Goal: Task Accomplishment & Management: Manage account settings

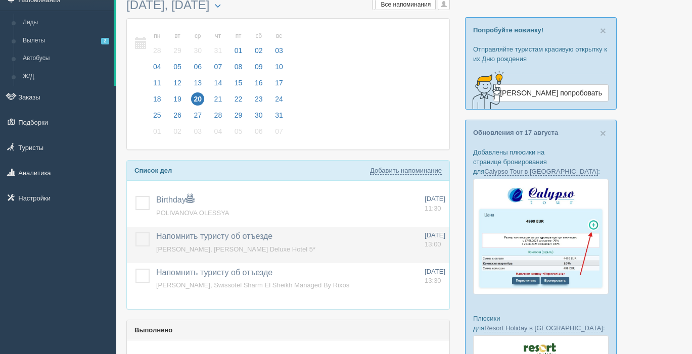
scroll to position [49, 0]
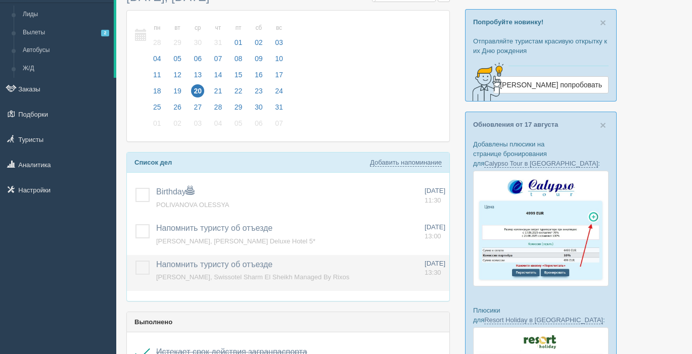
click at [135, 261] on label at bounding box center [135, 261] width 0 height 0
click at [0, 0] on input "checkbox" at bounding box center [0, 0] width 0 height 0
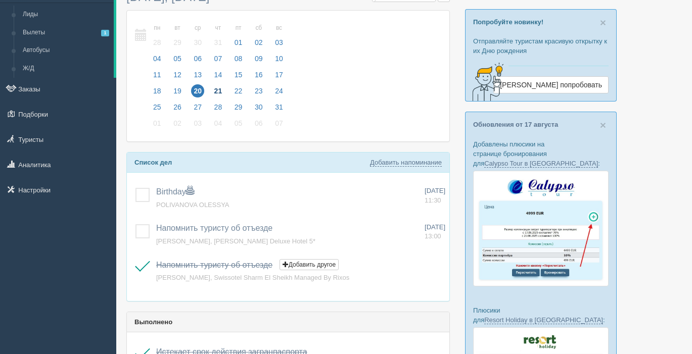
click at [217, 91] on span "21" at bounding box center [218, 90] width 13 height 13
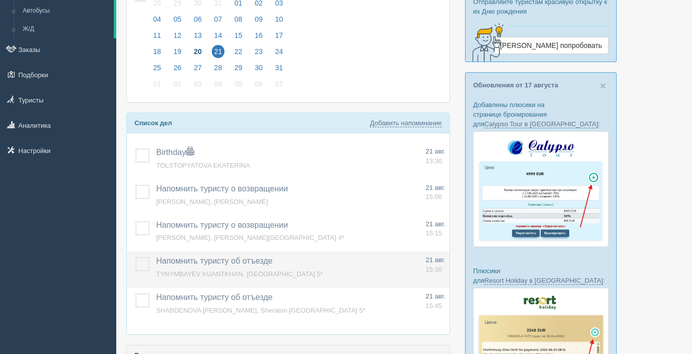
scroll to position [90, 0]
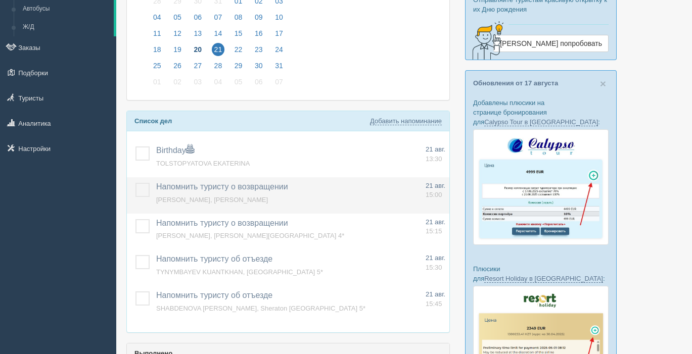
click at [135, 183] on label at bounding box center [135, 183] width 0 height 0
click at [0, 0] on input "checkbox" at bounding box center [0, 0] width 0 height 0
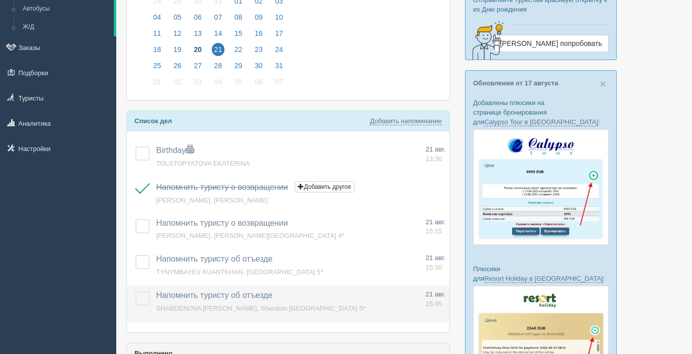
click at [135, 292] on label at bounding box center [135, 292] width 0 height 0
click at [0, 0] on input "checkbox" at bounding box center [0, 0] width 0 height 0
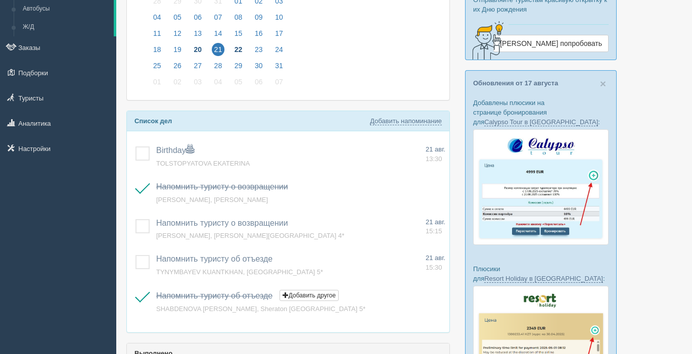
click at [240, 49] on span "22" at bounding box center [238, 49] width 13 height 13
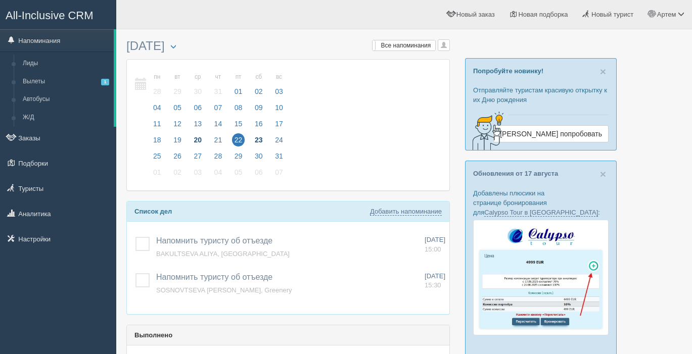
click at [262, 138] on span "23" at bounding box center [258, 139] width 13 height 13
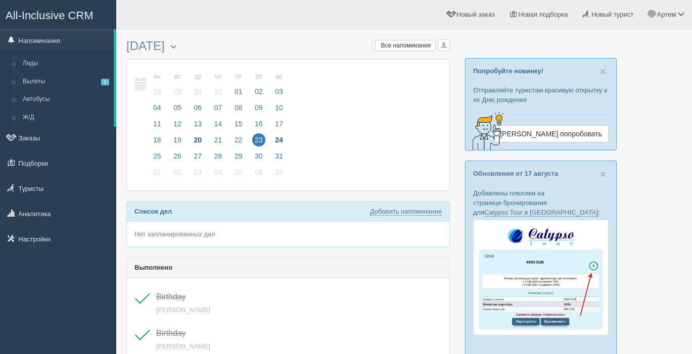
click at [280, 138] on span "24" at bounding box center [278, 139] width 13 height 13
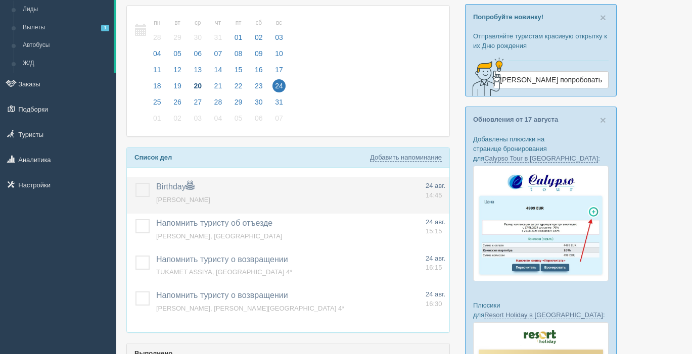
scroll to position [57, 0]
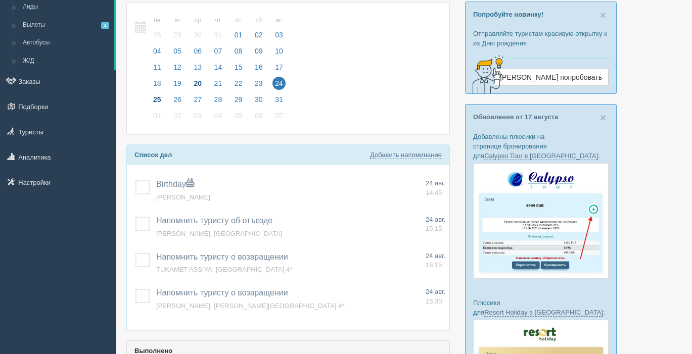
click at [159, 97] on span "25" at bounding box center [157, 99] width 13 height 13
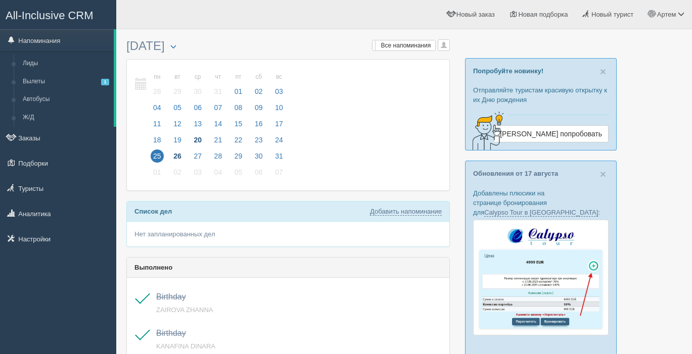
click at [176, 156] on span "26" at bounding box center [177, 156] width 13 height 13
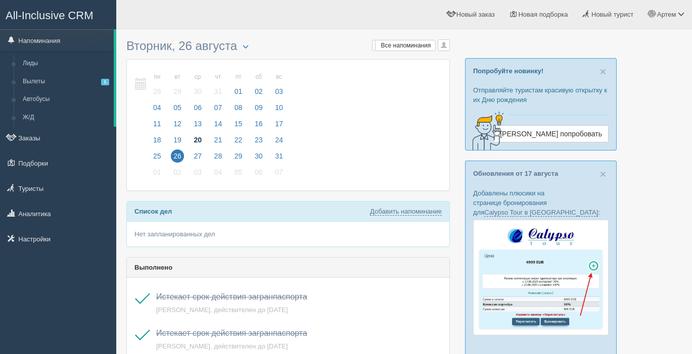
click at [195, 141] on span "20" at bounding box center [197, 139] width 13 height 13
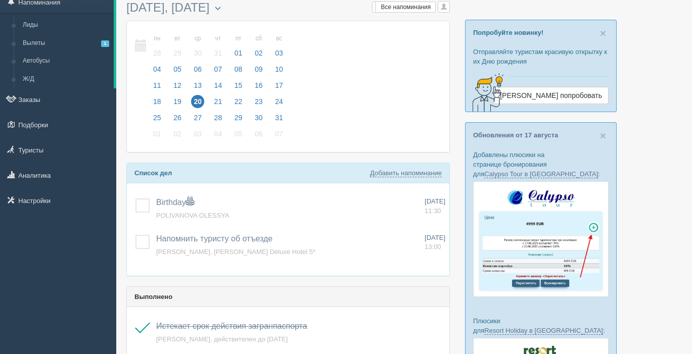
scroll to position [42, 0]
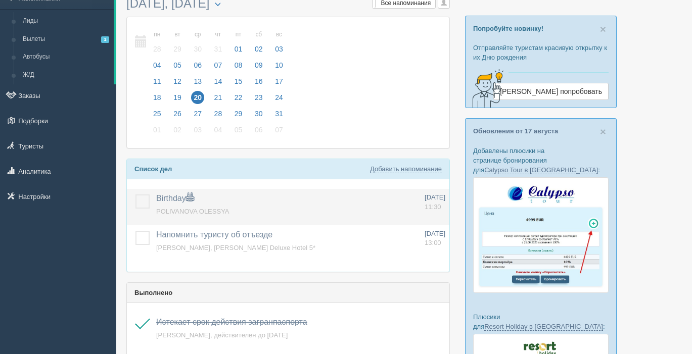
click at [135, 195] on label at bounding box center [135, 195] width 0 height 0
click at [0, 0] on input "checkbox" at bounding box center [0, 0] width 0 height 0
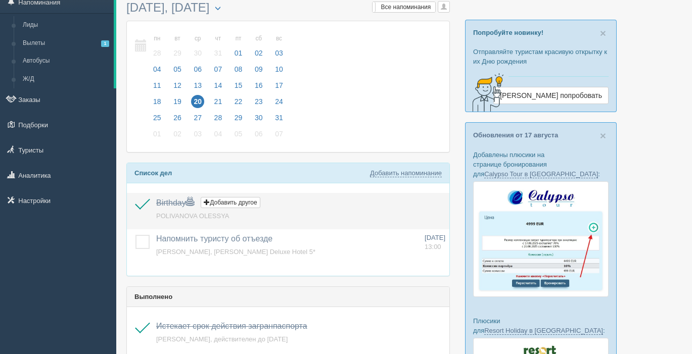
scroll to position [30, 0]
